Goal: Task Accomplishment & Management: Complete application form

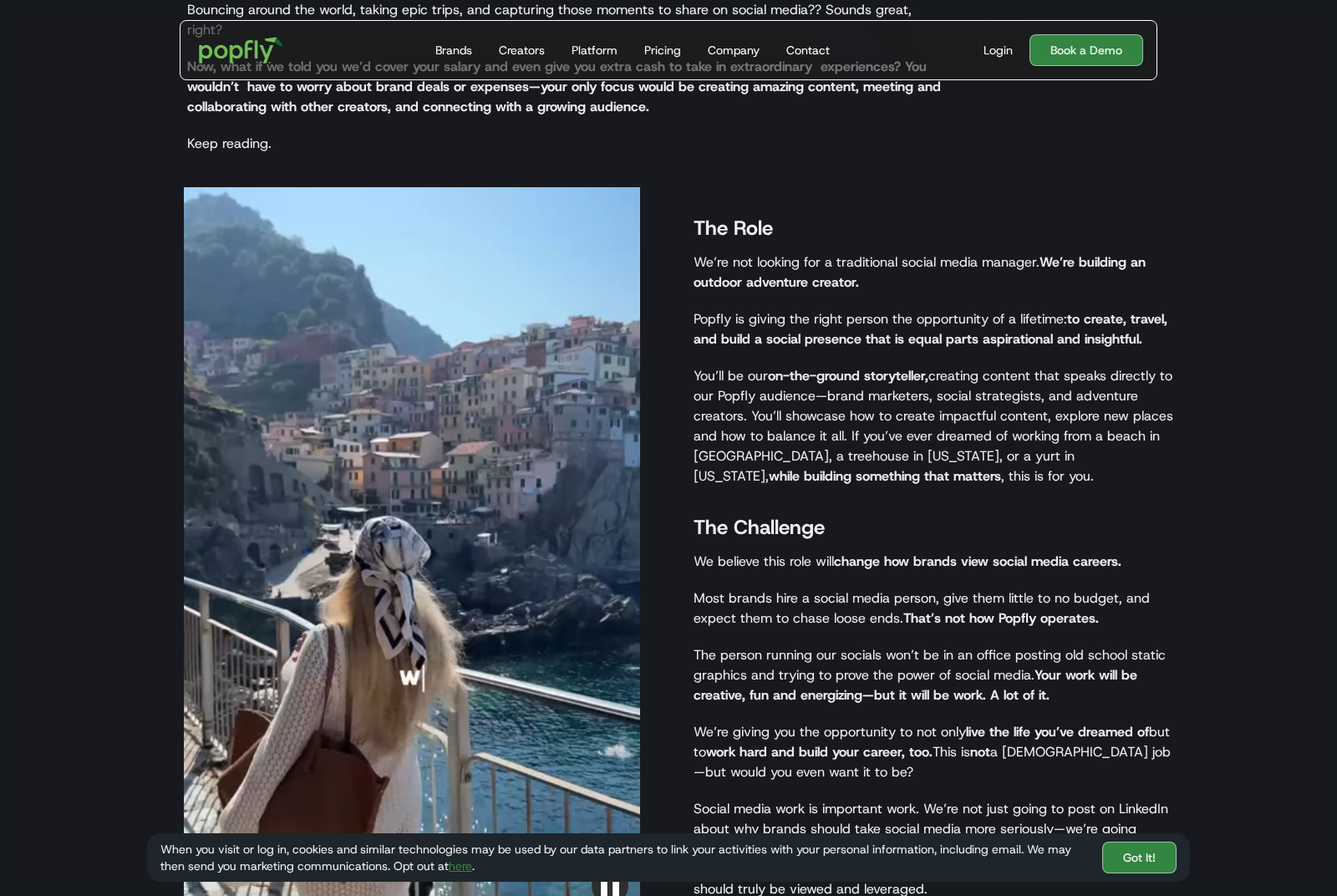
scroll to position [1146, 0]
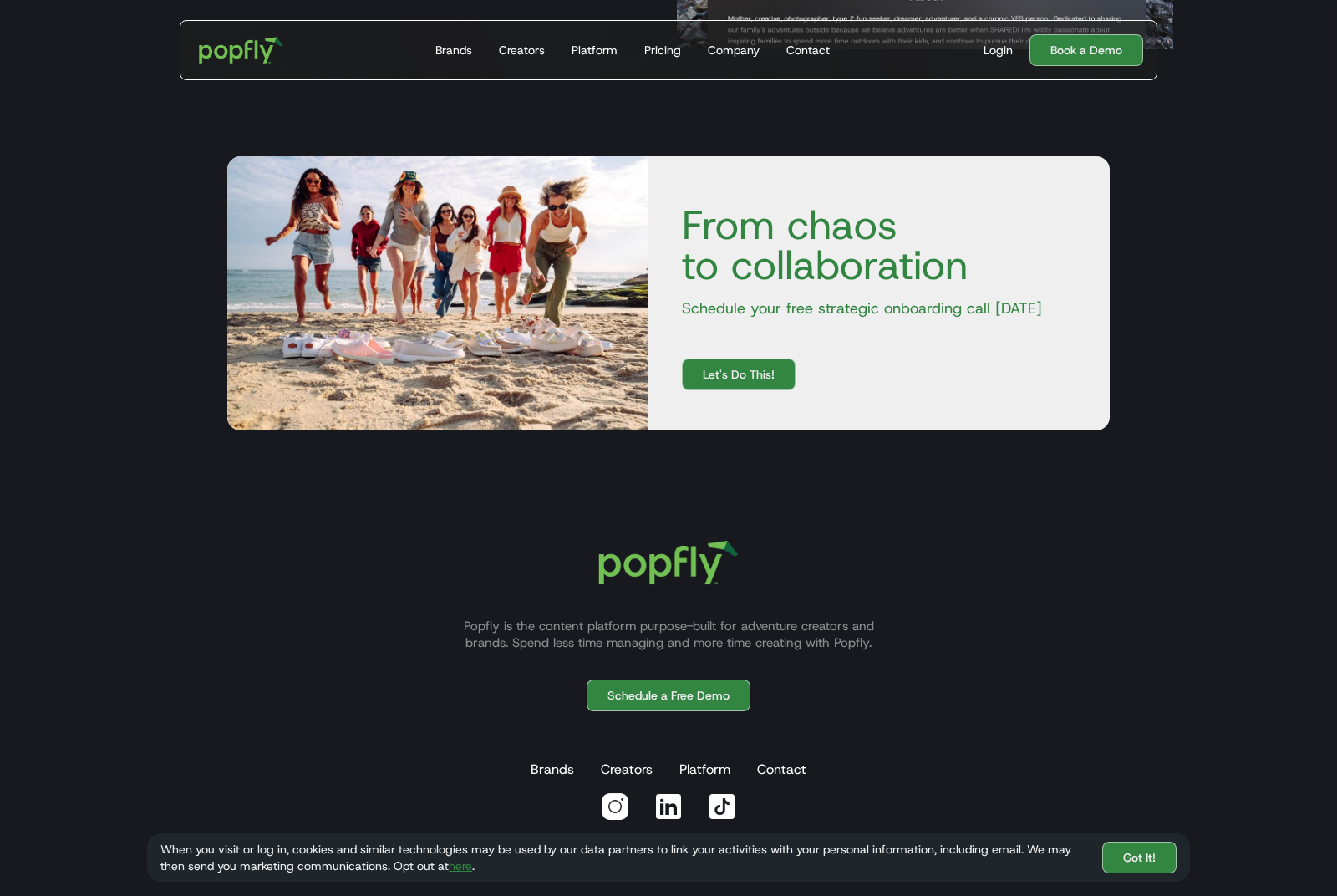
click at [1144, 873] on link "Got It!" at bounding box center [1139, 857] width 74 height 32
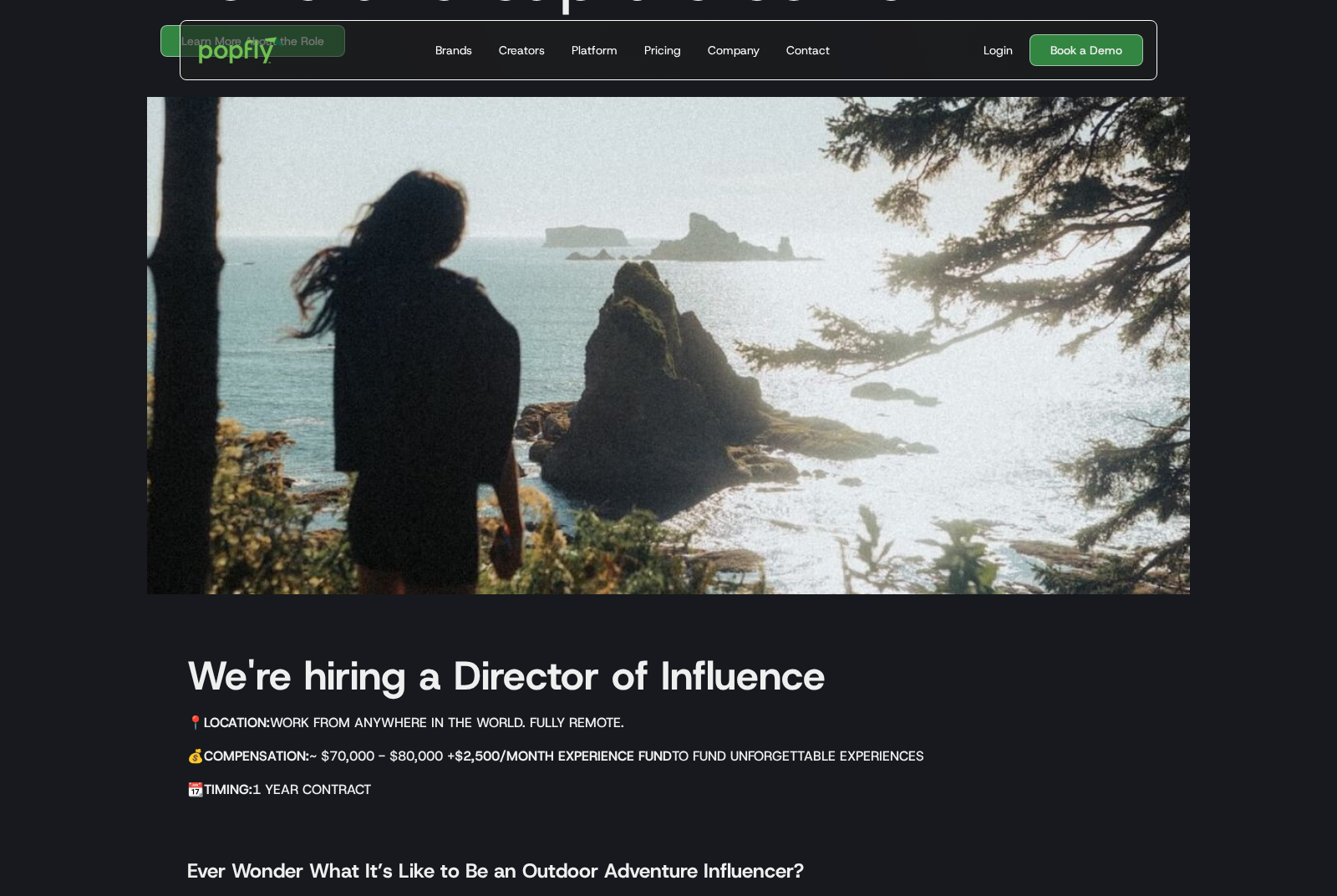
scroll to position [0, 0]
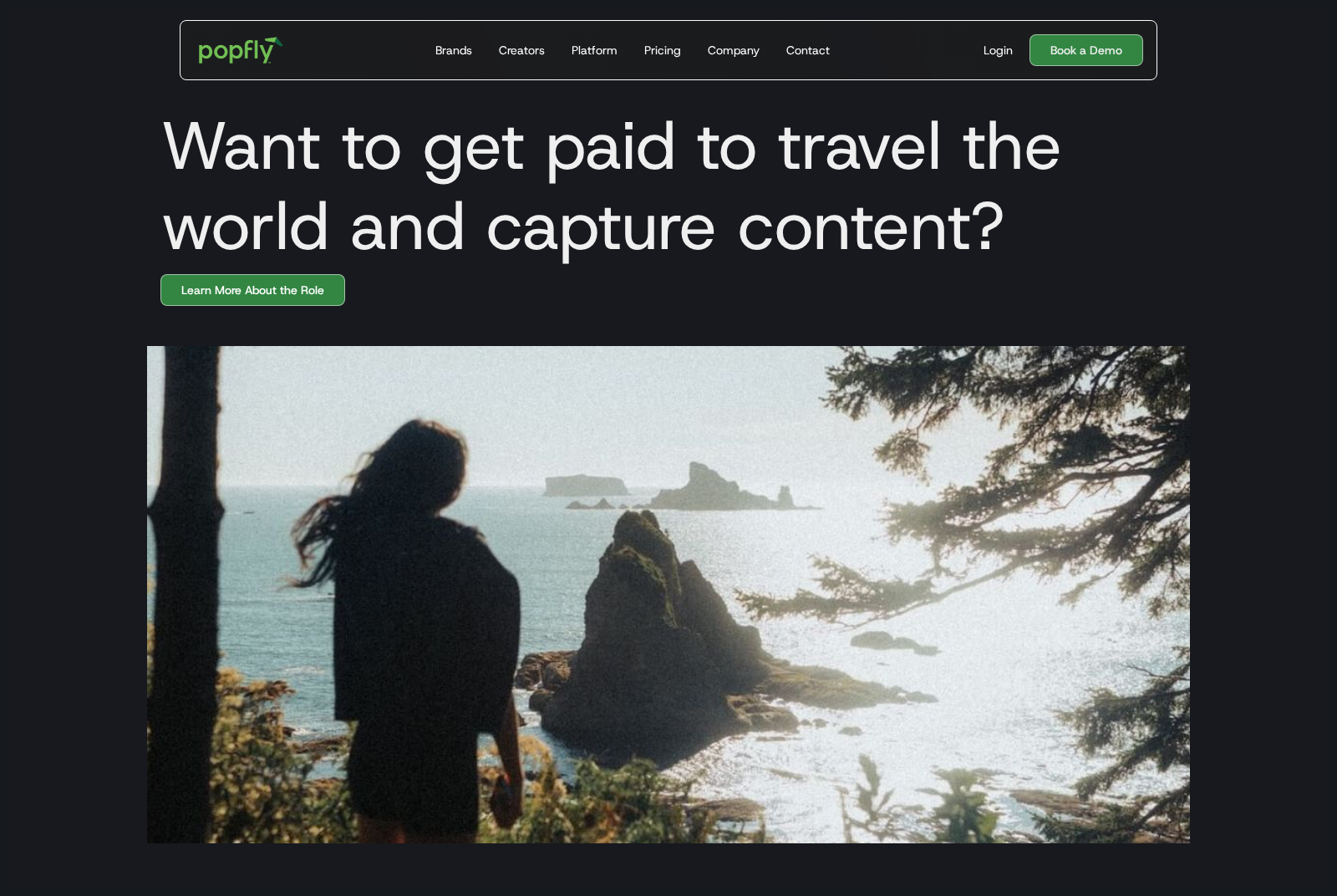
click at [300, 290] on link "Learn More About the Role" at bounding box center [253, 289] width 185 height 32
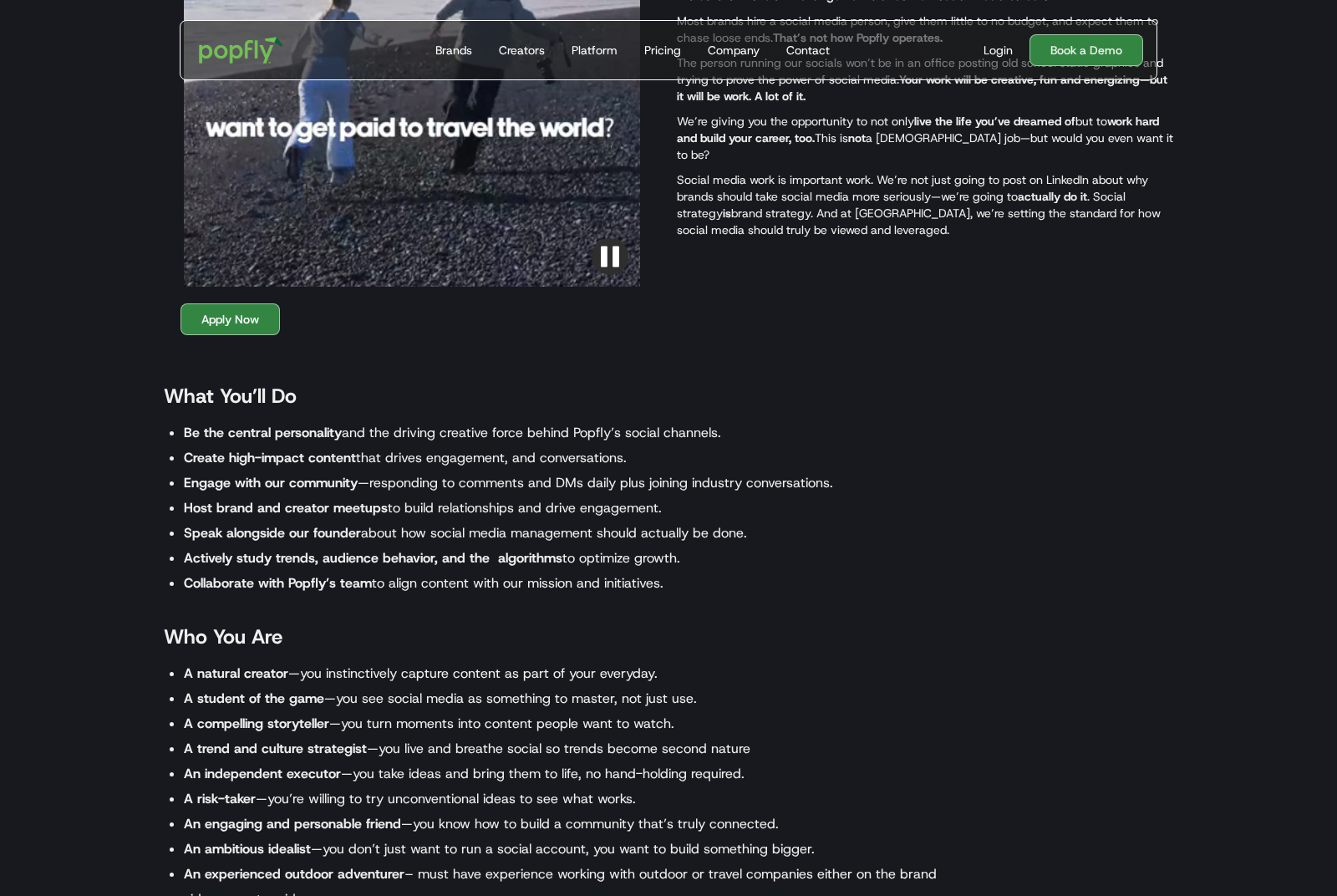
scroll to position [1280, 0]
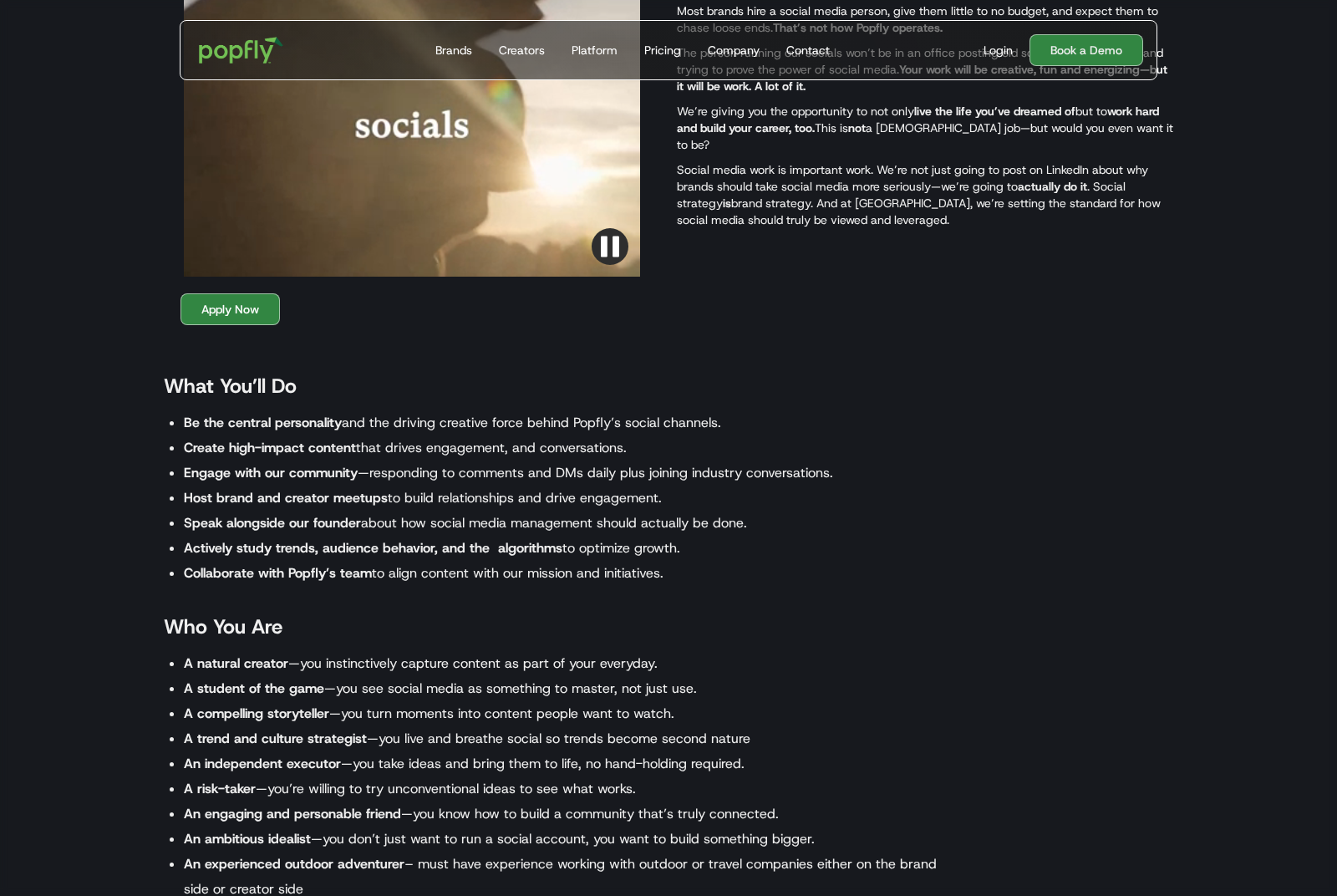
click at [246, 325] on link "Apply Now" at bounding box center [230, 309] width 100 height 32
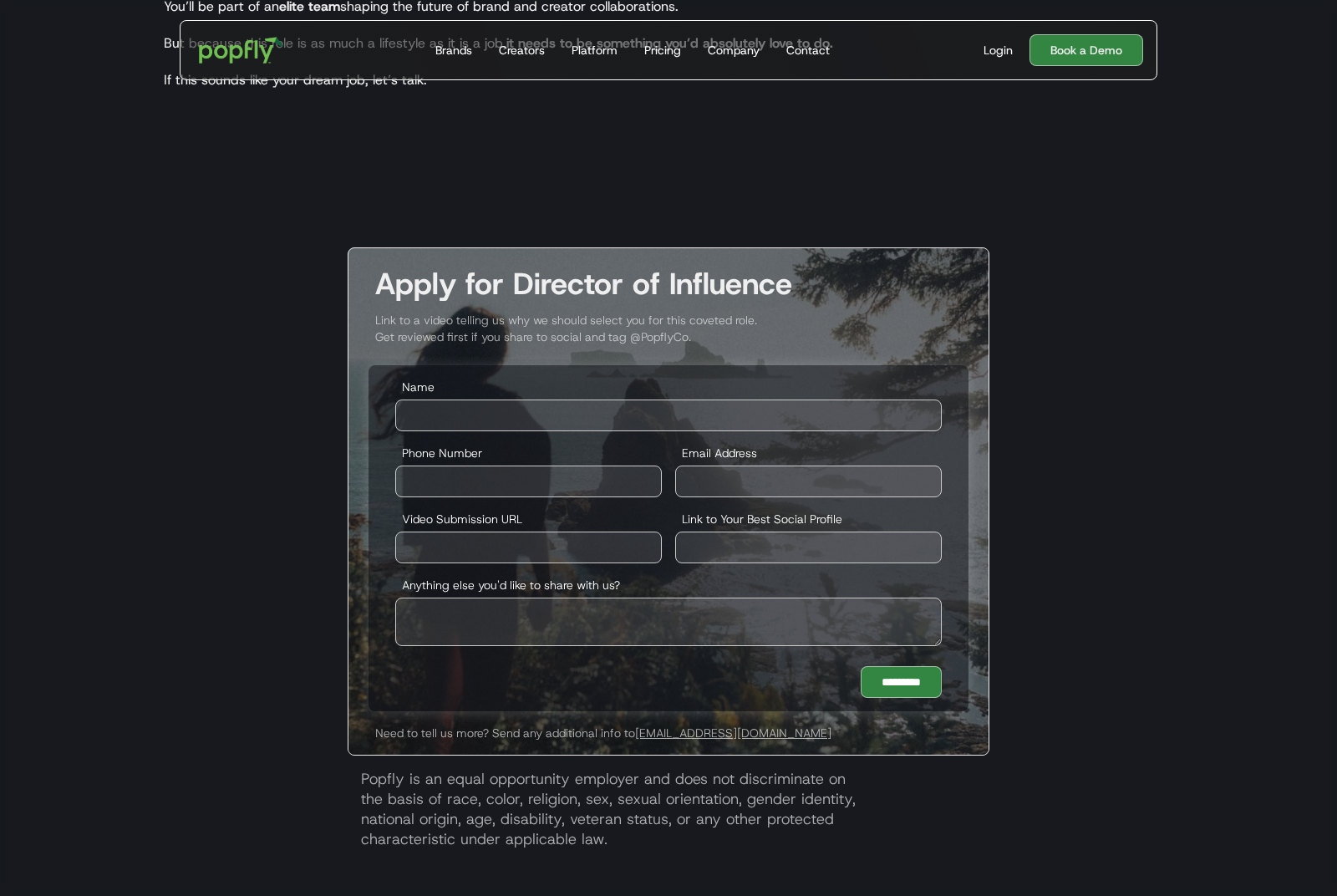
scroll to position [3023, 0]
click at [895, 431] on input "Name" at bounding box center [668, 414] width 547 height 32
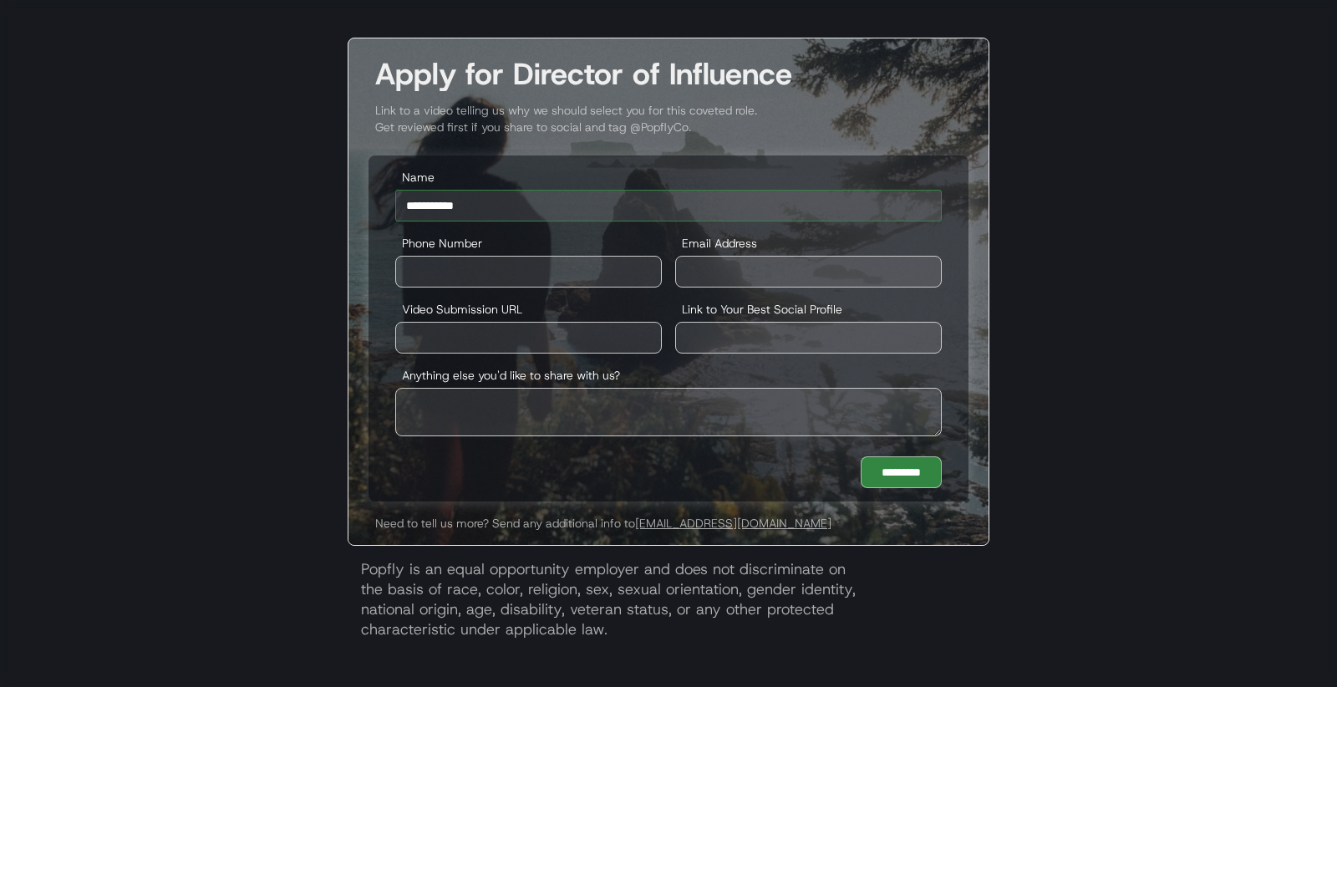
type input "**********"
click at [639, 465] on input "Phone Number" at bounding box center [527, 481] width 266 height 32
type input "**********"
click at [799, 465] on input "Email Address" at bounding box center [808, 481] width 266 height 32
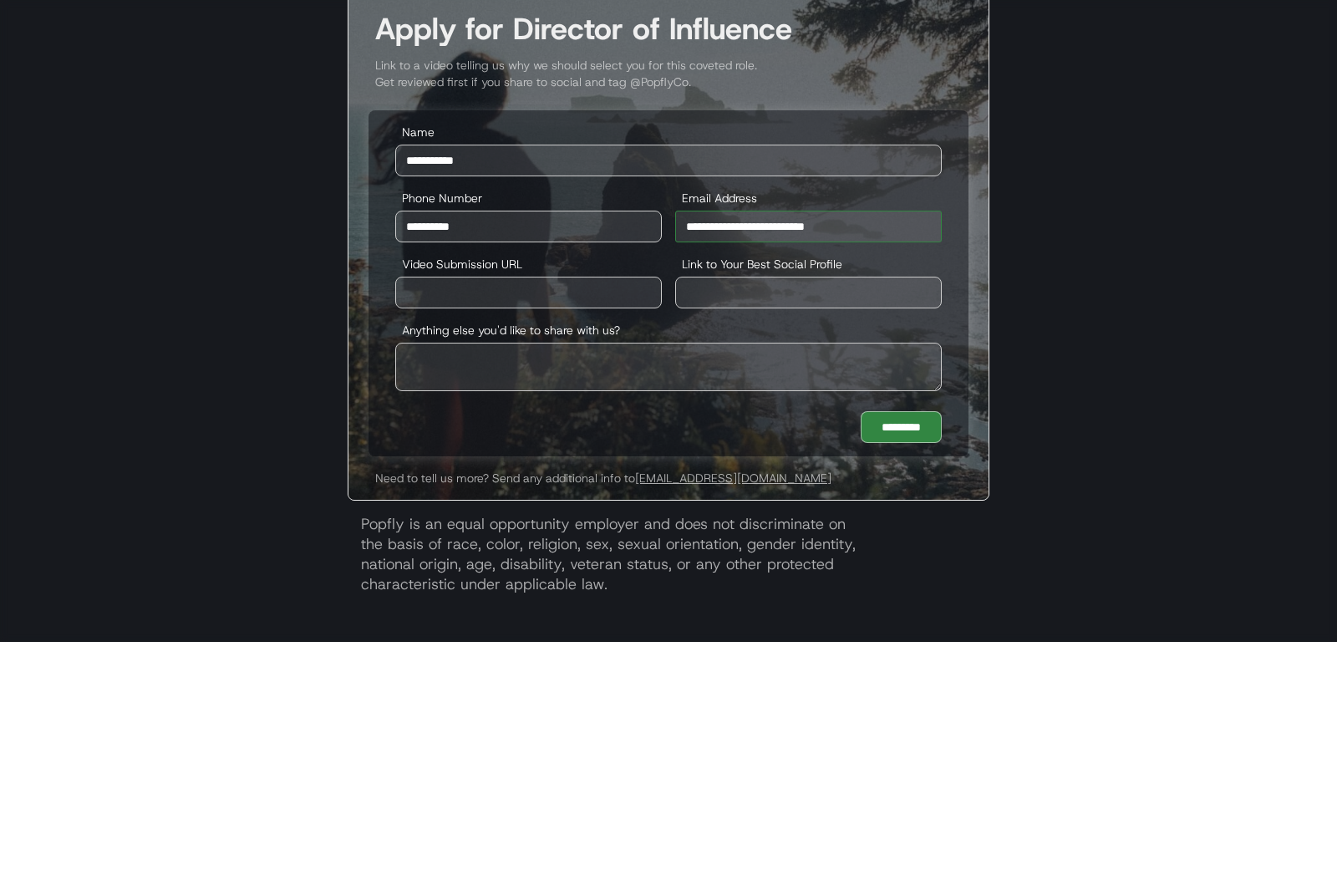
type input "**********"
click at [607, 531] on input "Video Submission URL" at bounding box center [527, 547] width 266 height 32
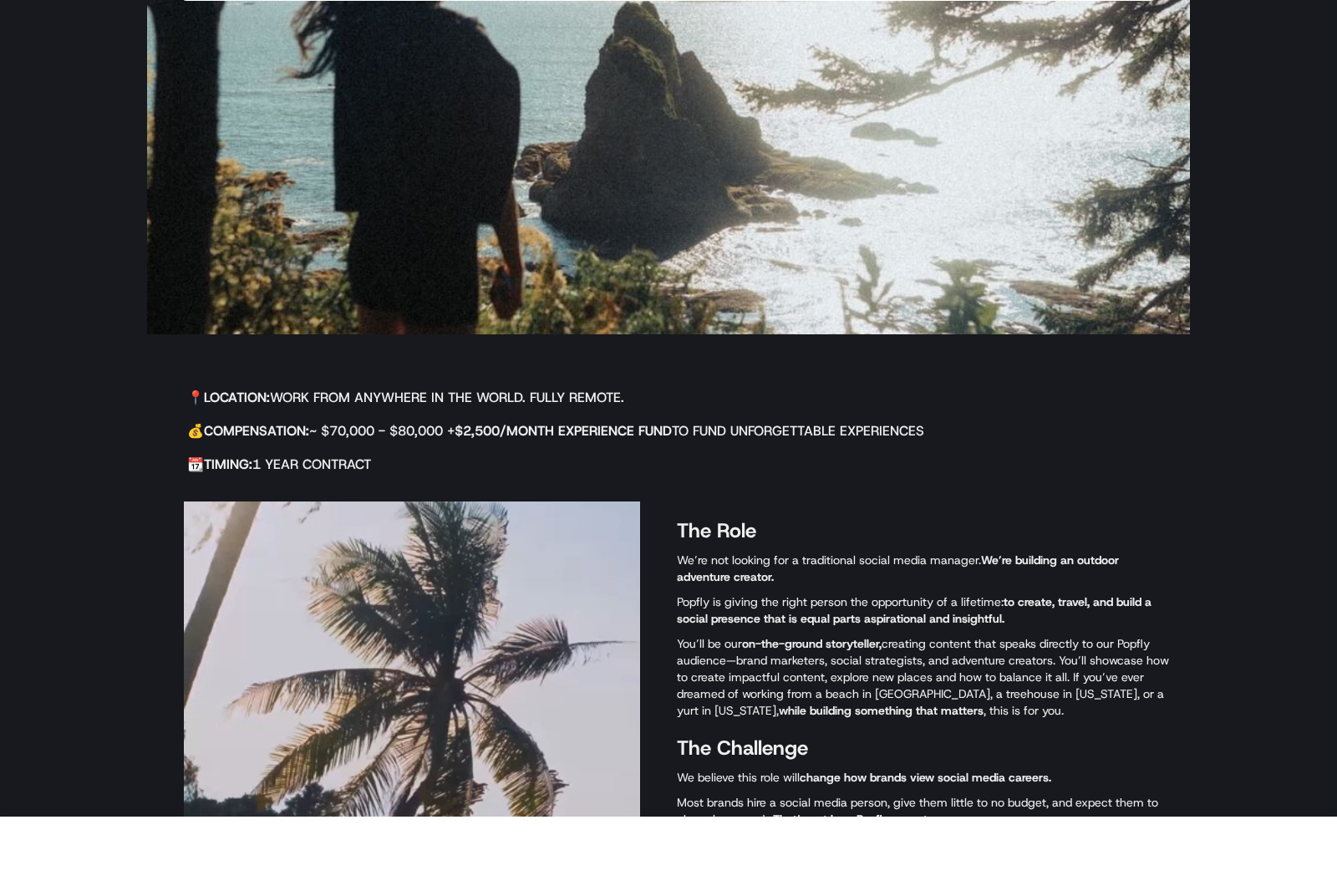
scroll to position [2920, 0]
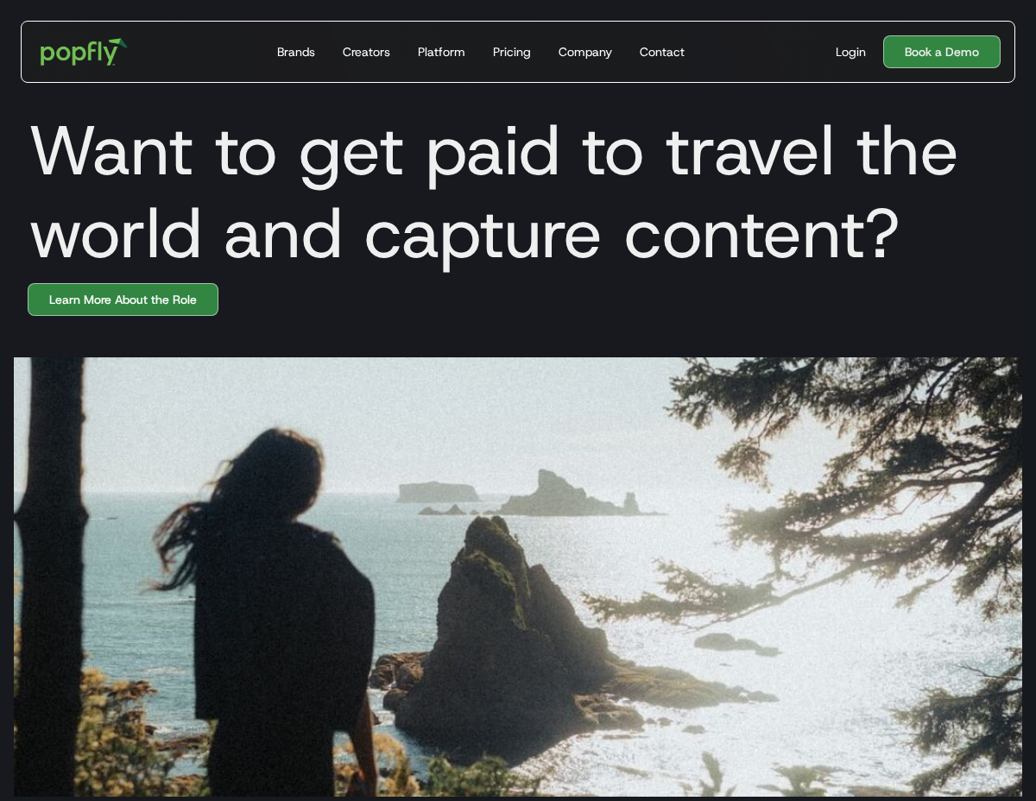
scroll to position [47, 0]
